Goal: Task Accomplishment & Management: Manage account settings

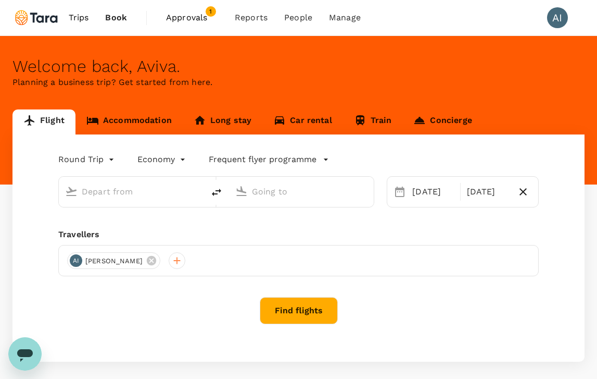
type input "premium-economy"
type input "[PERSON_NAME][GEOGRAPHIC_DATA][PERSON_NAME] (SYD)"
type input "[GEOGRAPHIC_DATA], [GEOGRAPHIC_DATA] (any)"
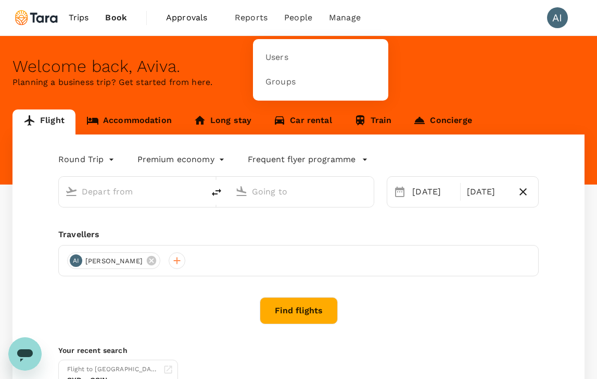
type input "[PERSON_NAME][GEOGRAPHIC_DATA][PERSON_NAME] (SYD)"
type input "[GEOGRAPHIC_DATA], [GEOGRAPHIC_DATA] (any)"
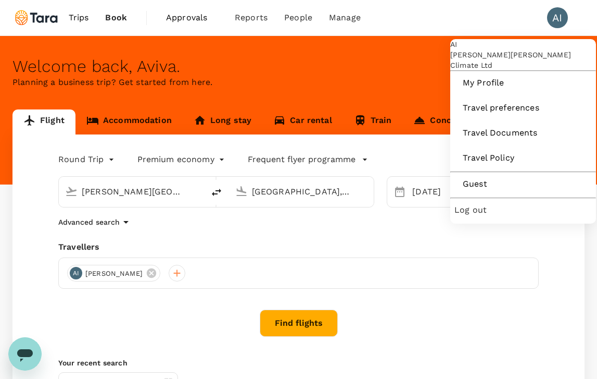
click at [562, 18] on div "AI" at bounding box center [557, 17] width 21 height 21
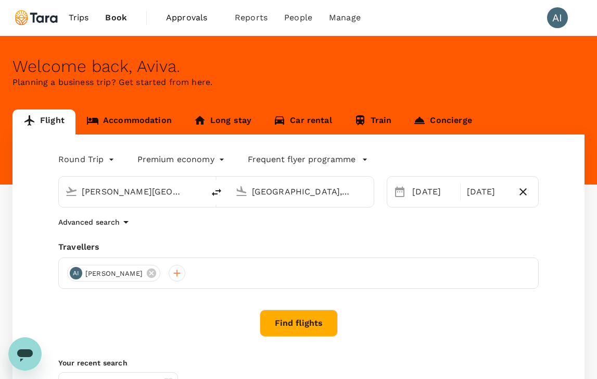
click at [562, 18] on div "AI" at bounding box center [557, 17] width 21 height 21
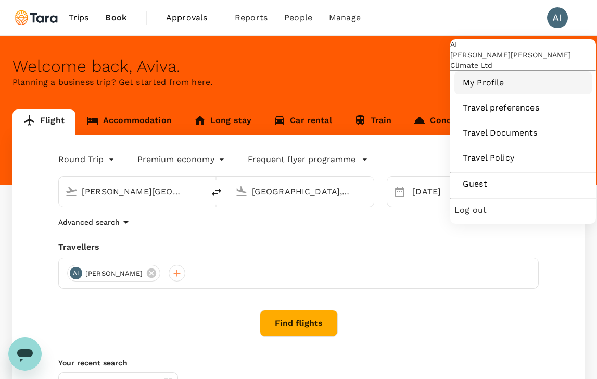
click at [496, 89] on span "My Profile" at bounding box center [523, 83] width 121 height 12
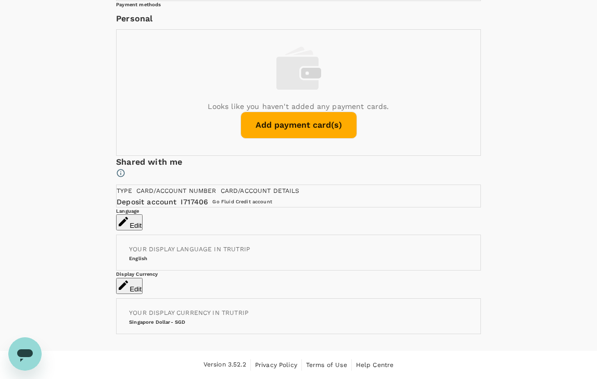
scroll to position [617, 0]
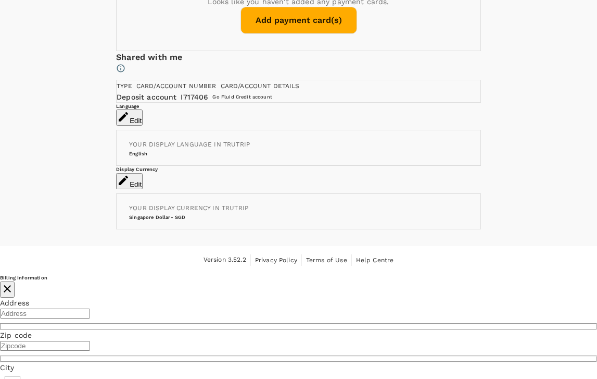
click at [90, 308] on input "text" at bounding box center [45, 313] width 90 height 10
type input "[STREET_ADDRESS]"
type input "2066"
click at [303, 362] on div "City ​" at bounding box center [298, 385] width 597 height 46
click at [20, 376] on input "text" at bounding box center [13, 385] width 16 height 18
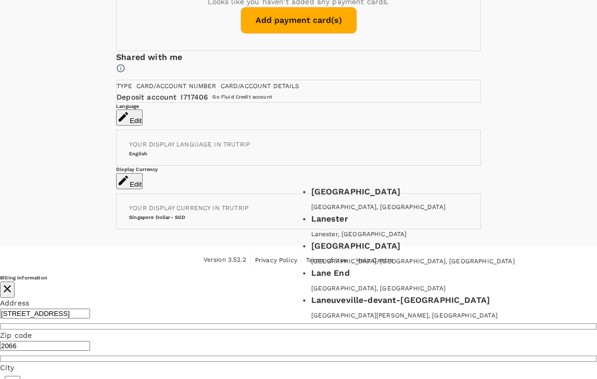
type input "[GEOGRAPHIC_DATA]"
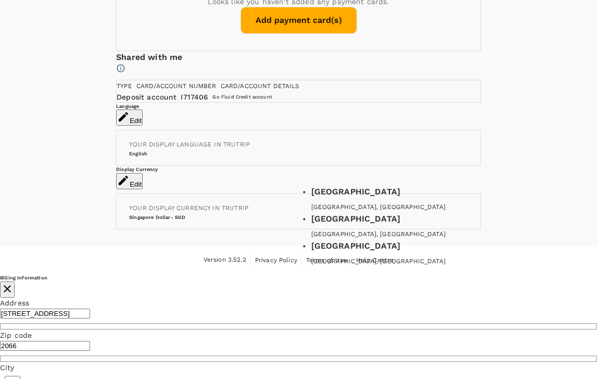
click at [20, 376] on input "text" at bounding box center [13, 385] width 16 height 18
type input "[GEOGRAPHIC_DATA]"
click at [309, 297] on div "Address [STREET_ADDRESS] ​ Country ​" at bounding box center [298, 384] width 597 height 175
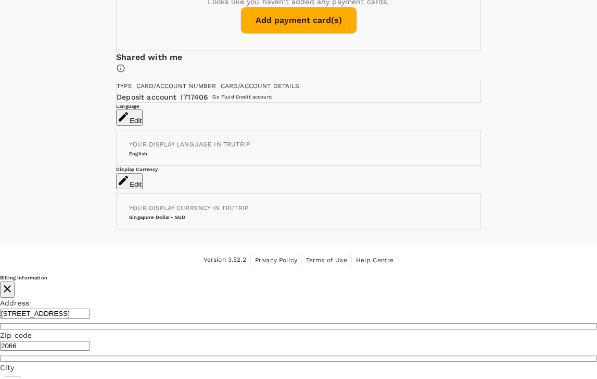
click at [20, 376] on input "text" at bounding box center [13, 385] width 16 height 18
click at [309, 297] on div "Address [STREET_ADDRESS] ​ Country ​" at bounding box center [298, 384] width 597 height 175
click at [20, 376] on input "text" at bounding box center [13, 385] width 16 height 18
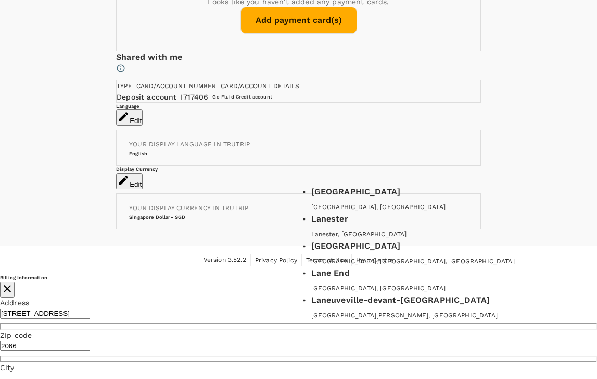
type input "[GEOGRAPHIC_DATA]"
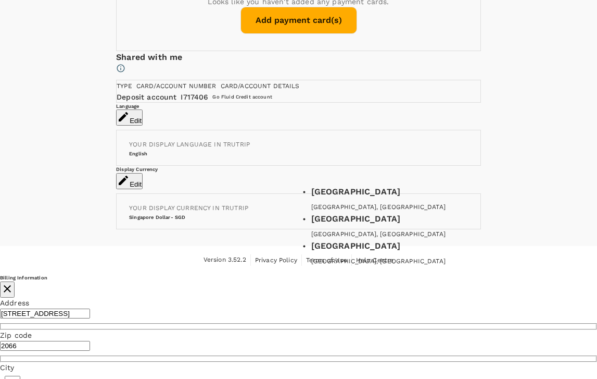
click at [20, 376] on input "[GEOGRAPHIC_DATA]" at bounding box center [13, 385] width 16 height 18
click at [365, 198] on div "[GEOGRAPHIC_DATA]" at bounding box center [448, 191] width 274 height 12
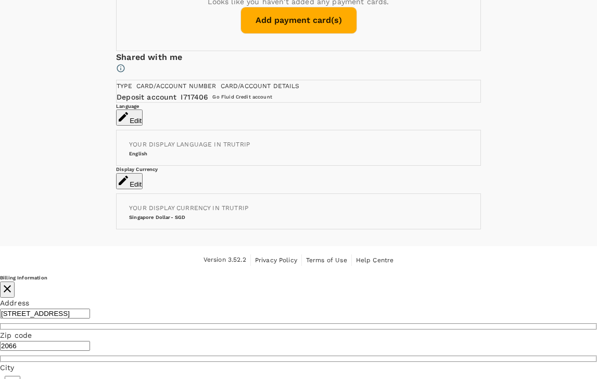
type input "[GEOGRAPHIC_DATA]"
click at [20, 376] on input "[GEOGRAPHIC_DATA]" at bounding box center [13, 385] width 16 height 18
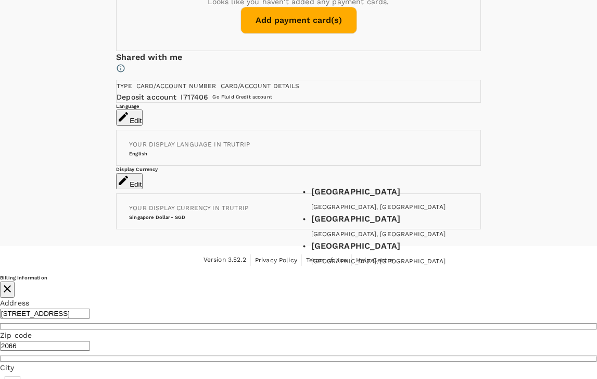
click at [403, 198] on div "[GEOGRAPHIC_DATA]" at bounding box center [448, 191] width 274 height 12
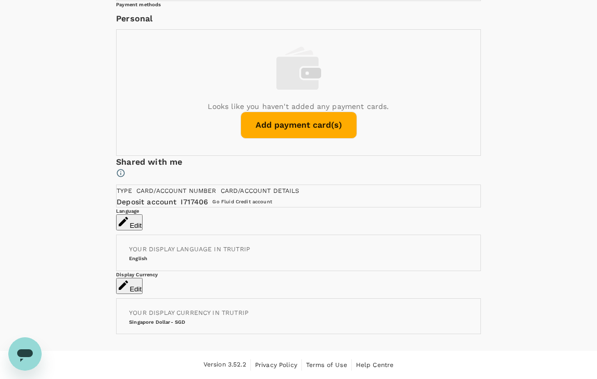
click at [278, 139] on button "Add payment card(s)" at bounding box center [299, 124] width 117 height 27
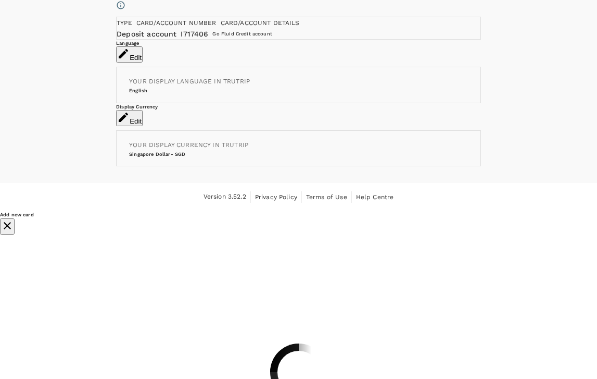
scroll to position [0, 0]
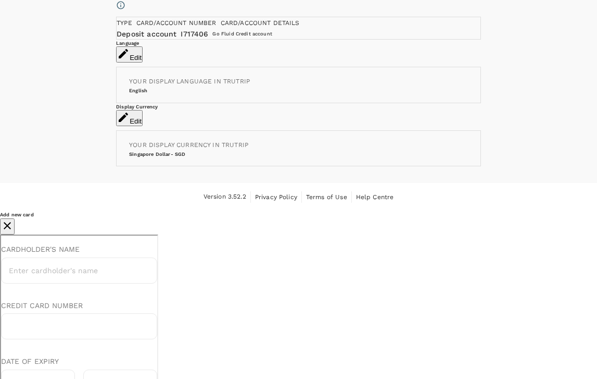
click at [51, 272] on input "Cardholder's name" at bounding box center [78, 269] width 156 height 26
type input "[PERSON_NAME]"
click at [27, 378] on input "Date of expiry" at bounding box center [37, 381] width 74 height 26
type input "04"
type input "2029"
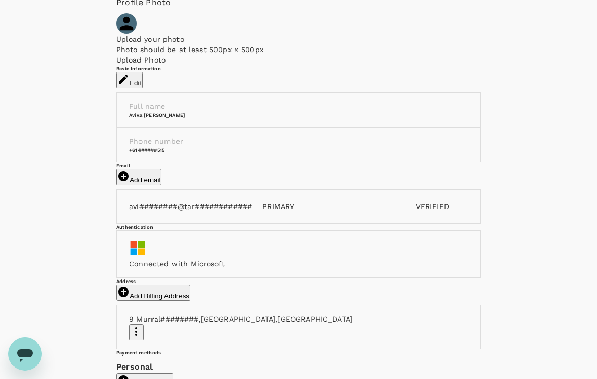
scroll to position [97, 0]
